Goal: Task Accomplishment & Management: Manage account settings

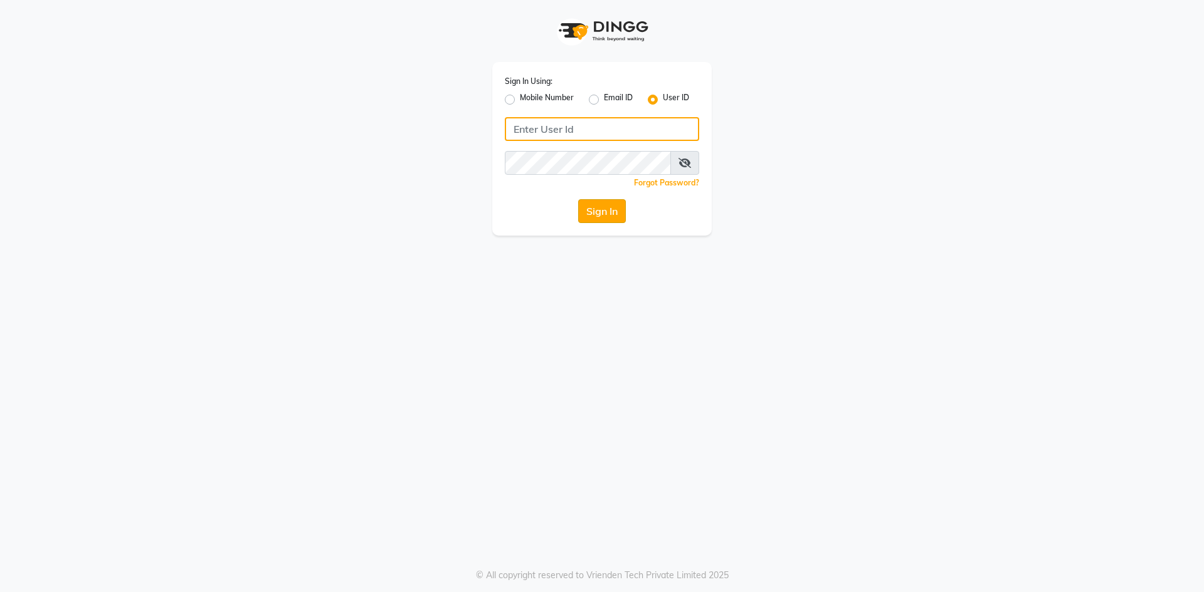
type input "derma@123"
click at [619, 201] on button "Sign In" at bounding box center [602, 211] width 48 height 24
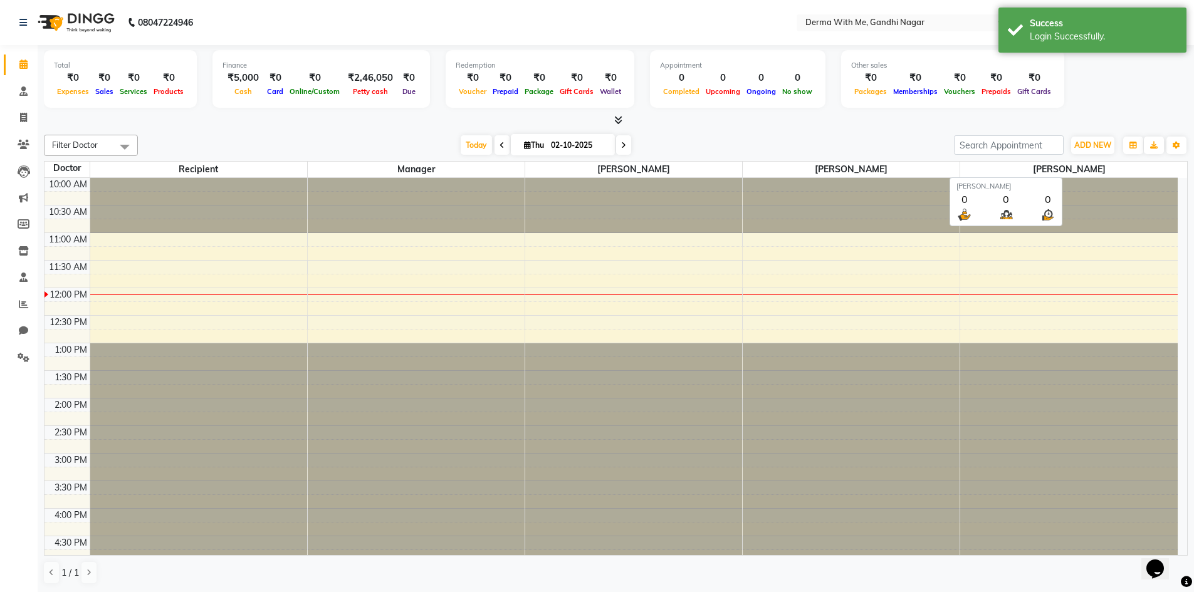
click at [837, 130] on div "Filter Doctor Select All [PERSON_NAME] Manager [PERSON_NAME] Recipient [PERSON_…" at bounding box center [616, 360] width 1144 height 460
click at [24, 280] on icon at bounding box center [23, 277] width 8 height 9
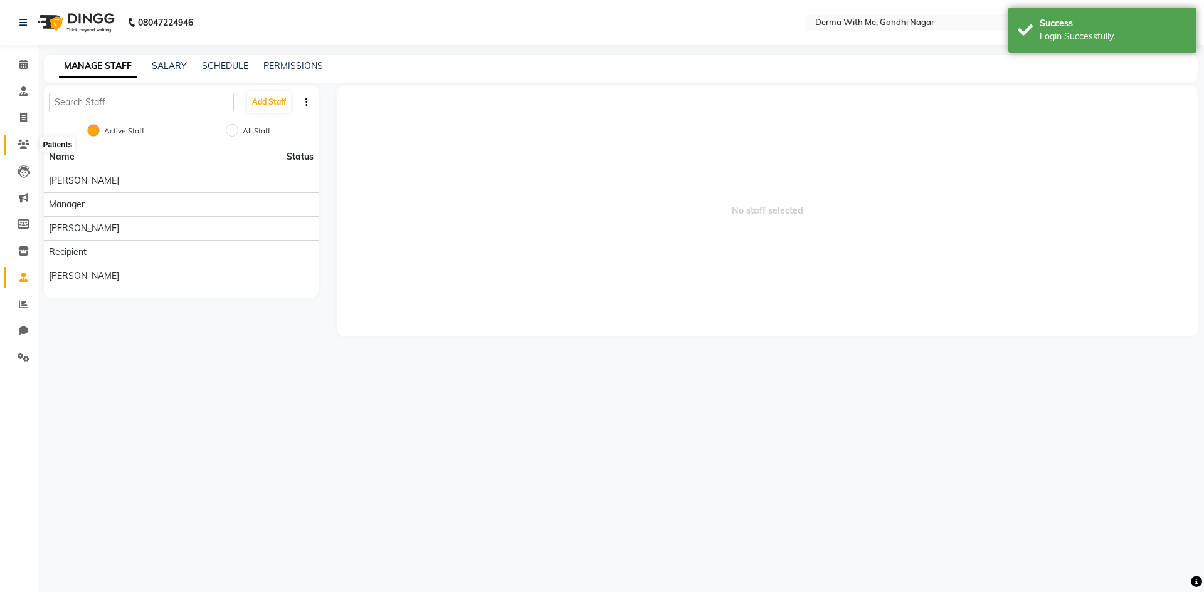
click at [22, 139] on span at bounding box center [24, 145] width 22 height 14
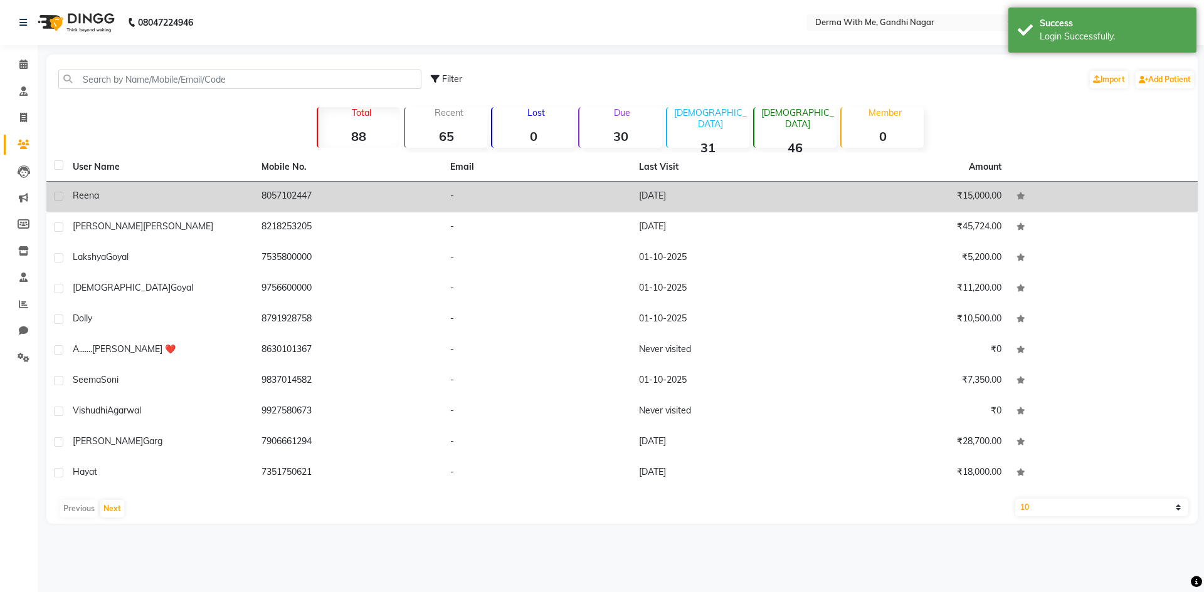
click at [207, 205] on td "Reena" at bounding box center [159, 197] width 189 height 31
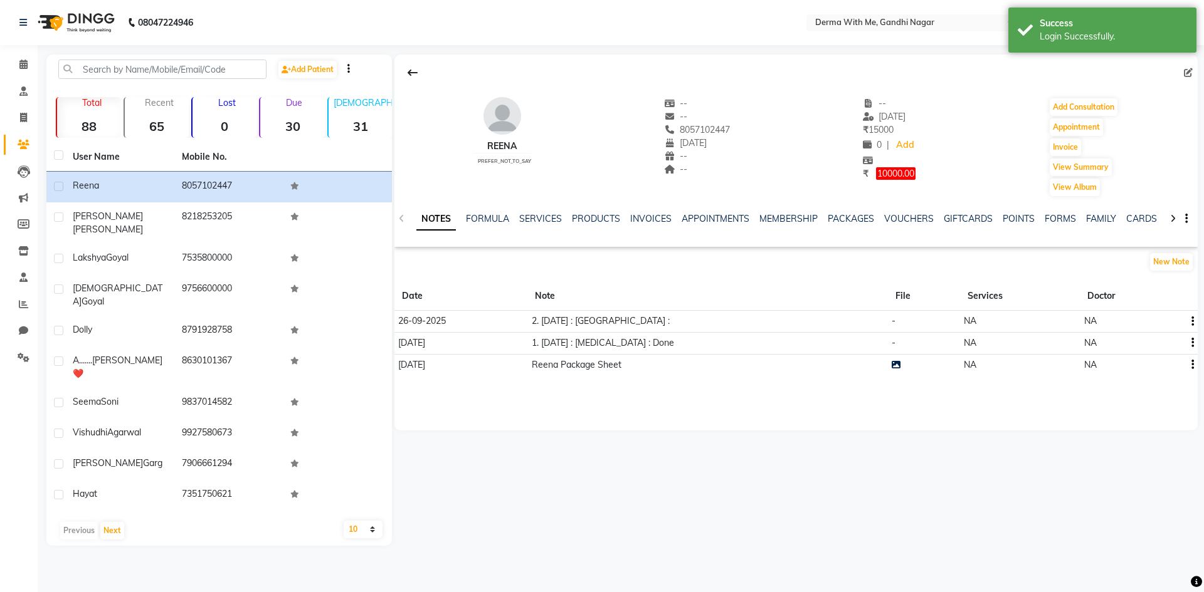
click at [630, 212] on div "INVOICES" at bounding box center [650, 218] width 41 height 13
click at [651, 219] on link "INVOICES" at bounding box center [650, 218] width 41 height 11
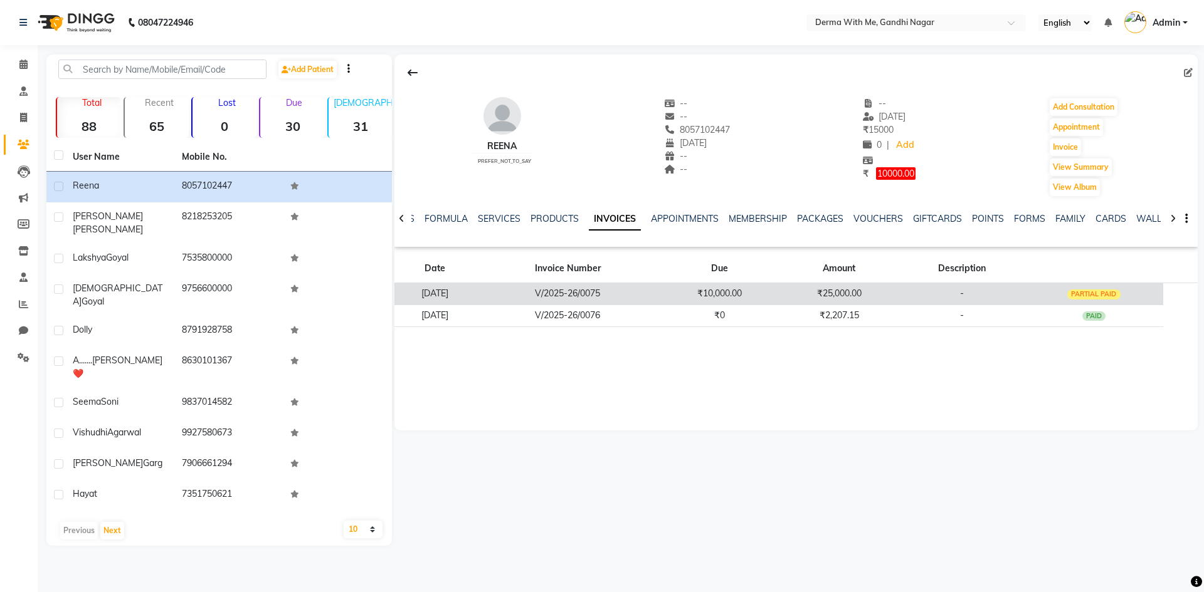
click at [966, 302] on td "-" at bounding box center [961, 294] width 125 height 22
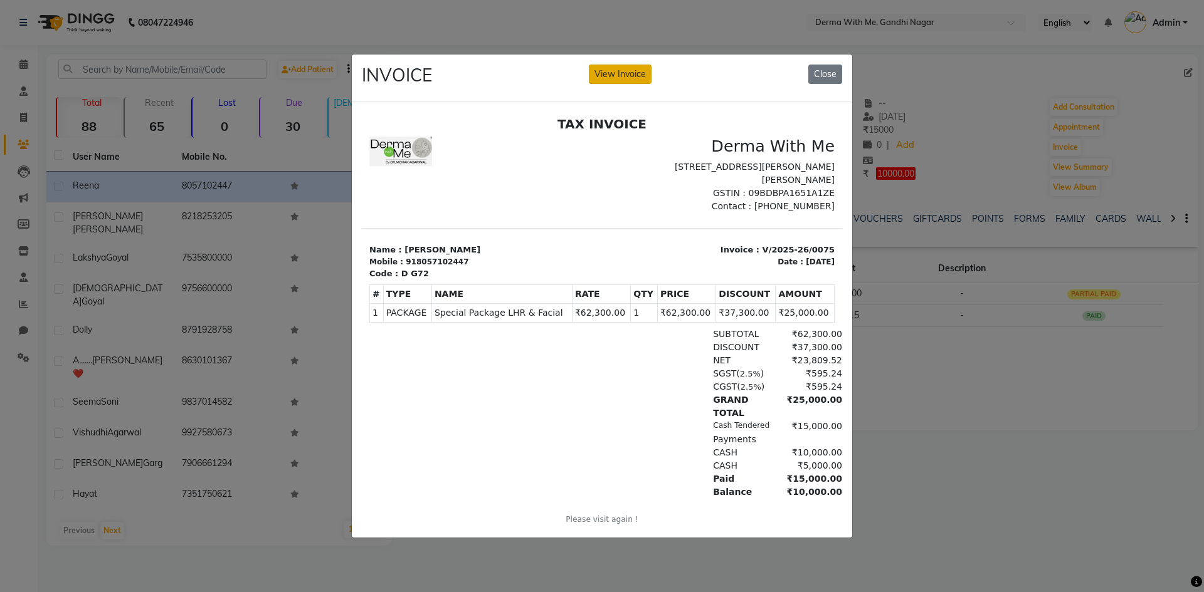
click at [633, 75] on button "View Invoice" at bounding box center [620, 74] width 63 height 19
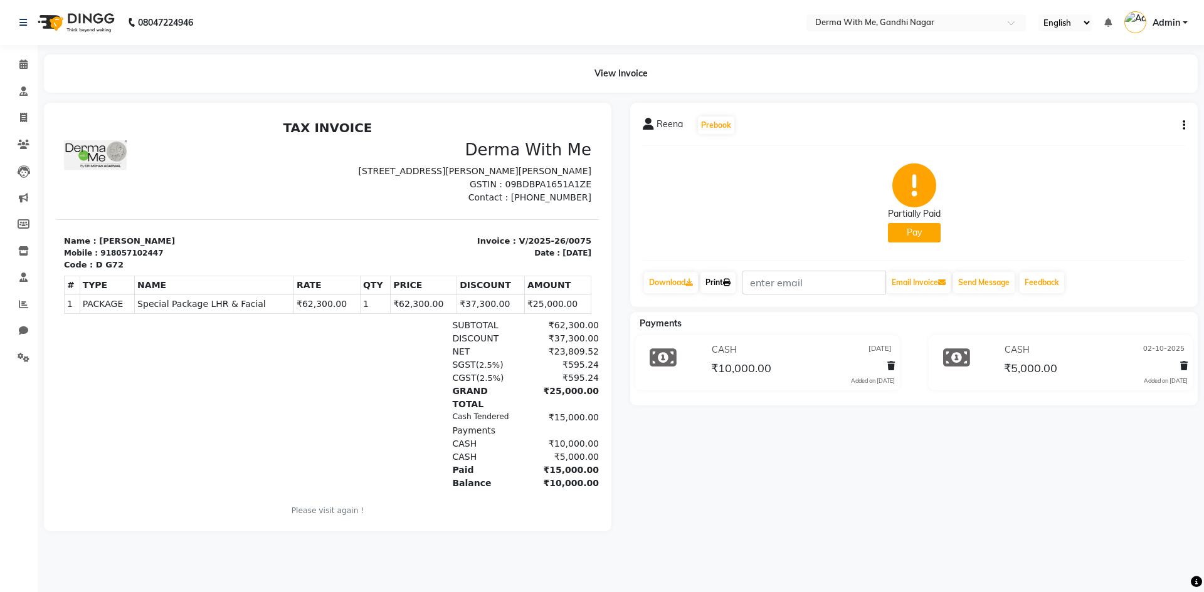
click at [728, 277] on link "Print" at bounding box center [717, 282] width 35 height 21
